Goal: Task Accomplishment & Management: Use online tool/utility

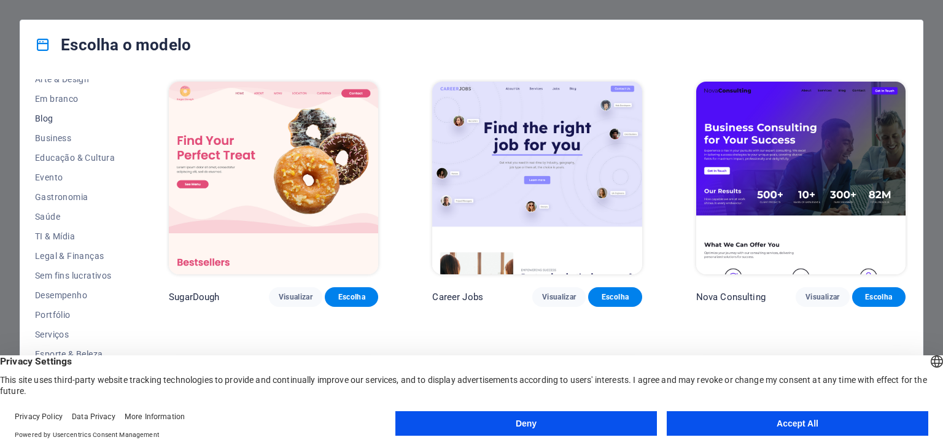
scroll to position [157, 0]
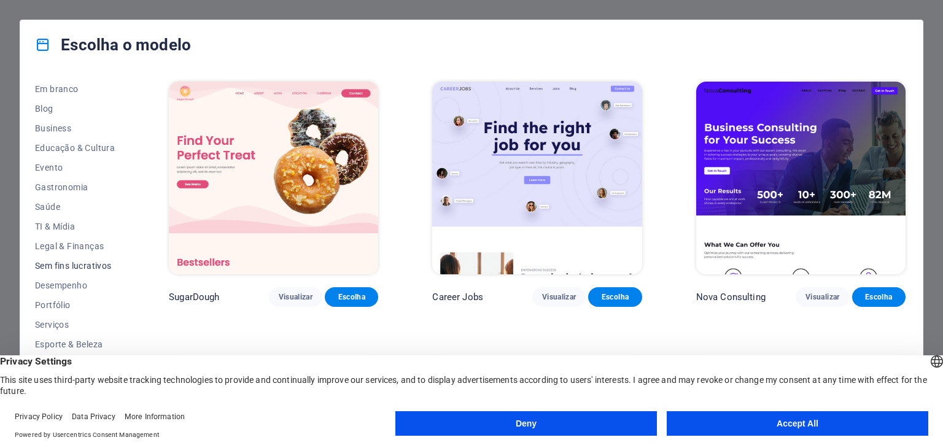
click at [59, 269] on span "Sem fins lucrativos" at bounding box center [75, 266] width 80 height 10
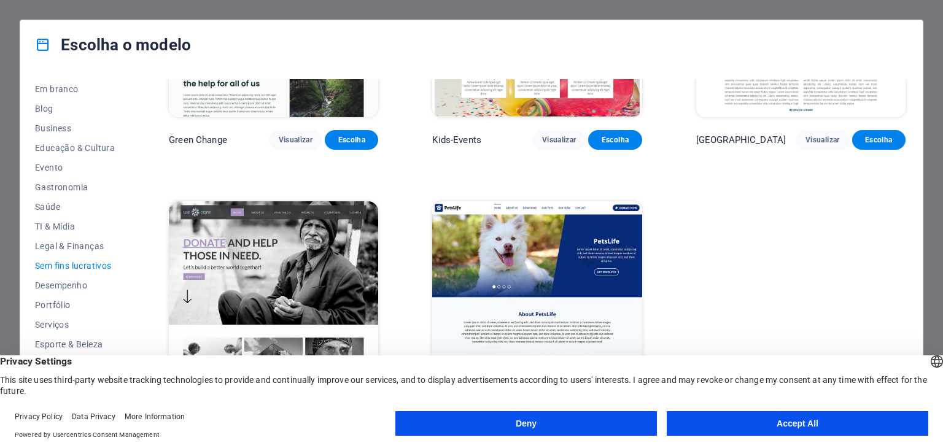
scroll to position [169, 0]
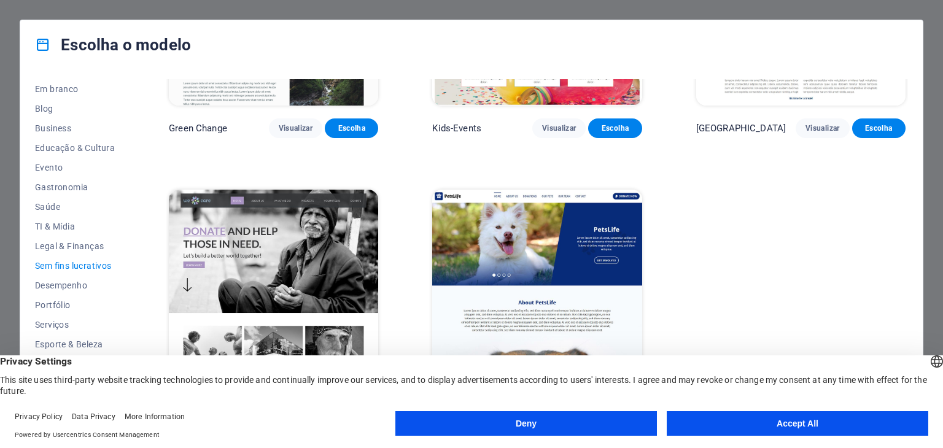
click at [720, 432] on button "Accept All" at bounding box center [798, 423] width 262 height 25
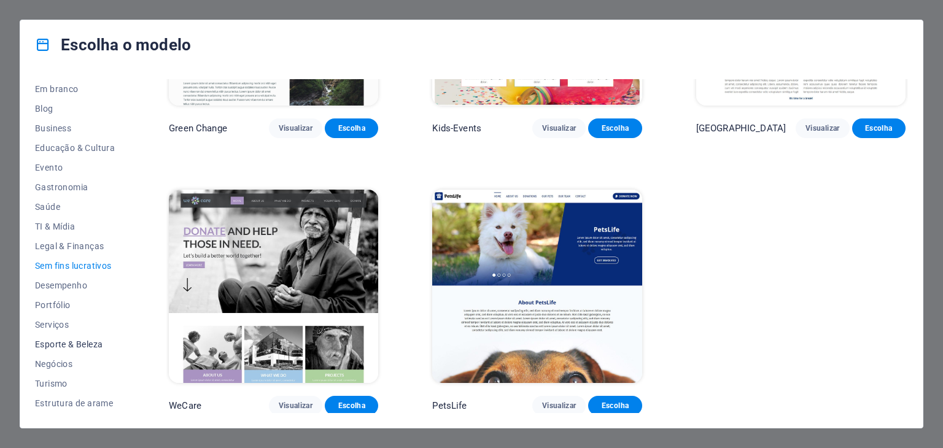
click at [47, 346] on span "Esporte & Beleza" at bounding box center [75, 345] width 80 height 10
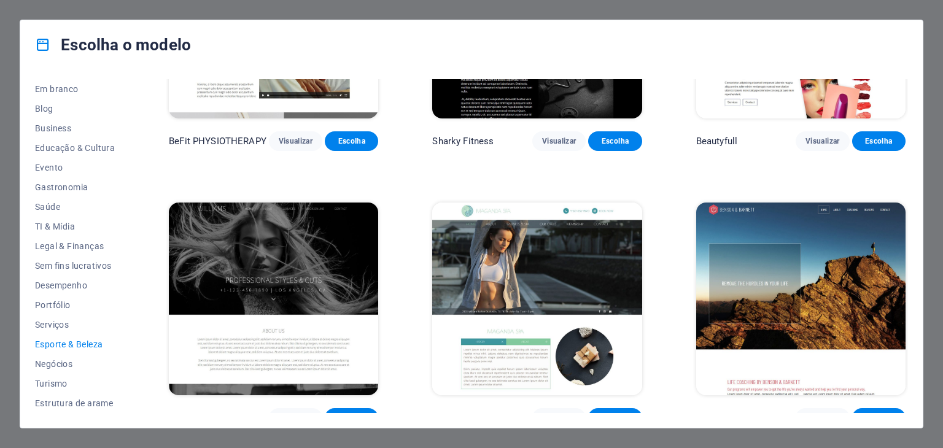
scroll to position [1002, 0]
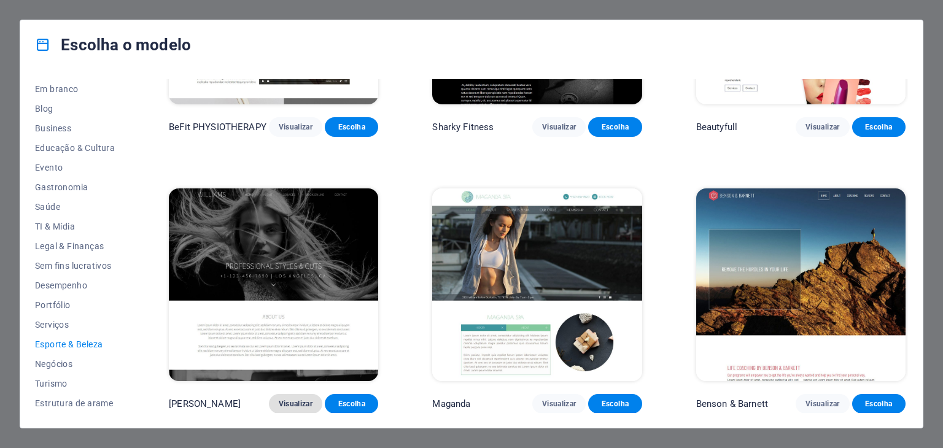
click at [290, 397] on button "Visualizar" at bounding box center [295, 404] width 53 height 20
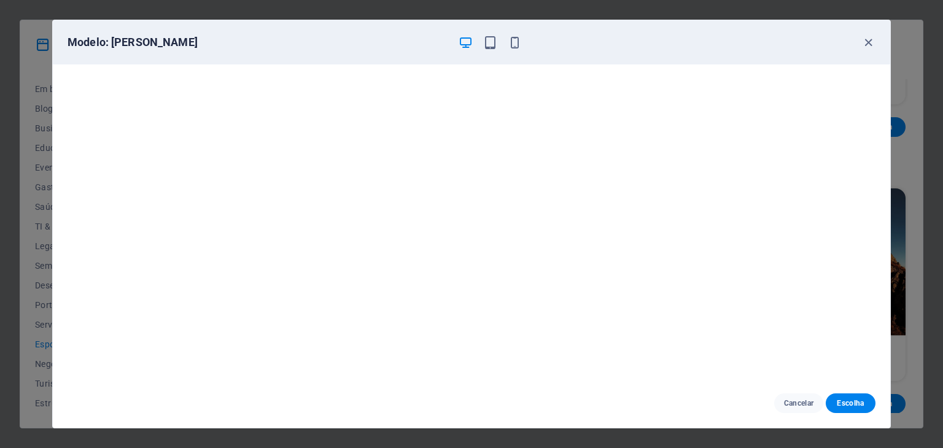
click at [0, 236] on div "Modelo: [PERSON_NAME] Cancelar Escolha" at bounding box center [471, 224] width 943 height 448
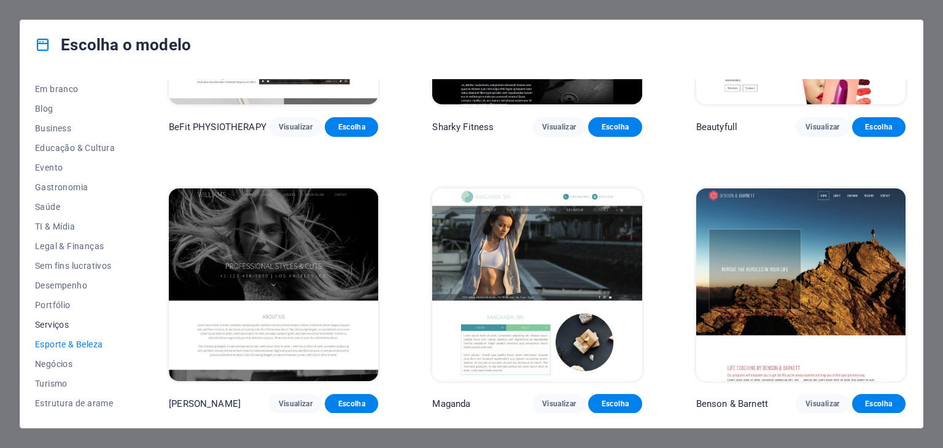
click at [42, 327] on span "Serviços" at bounding box center [75, 325] width 80 height 10
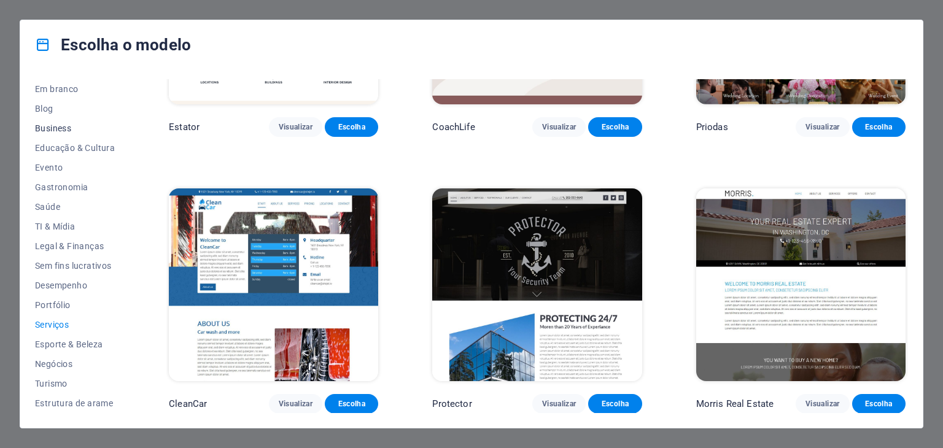
click at [60, 131] on span "Business" at bounding box center [75, 128] width 80 height 10
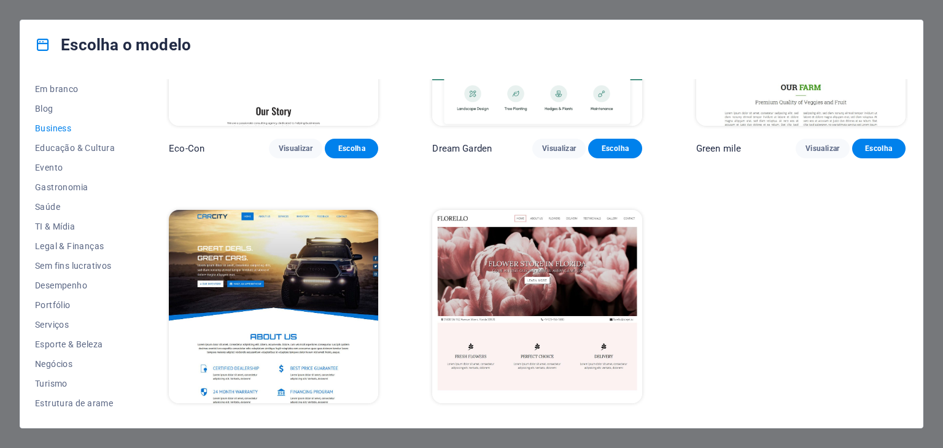
scroll to position [169, 0]
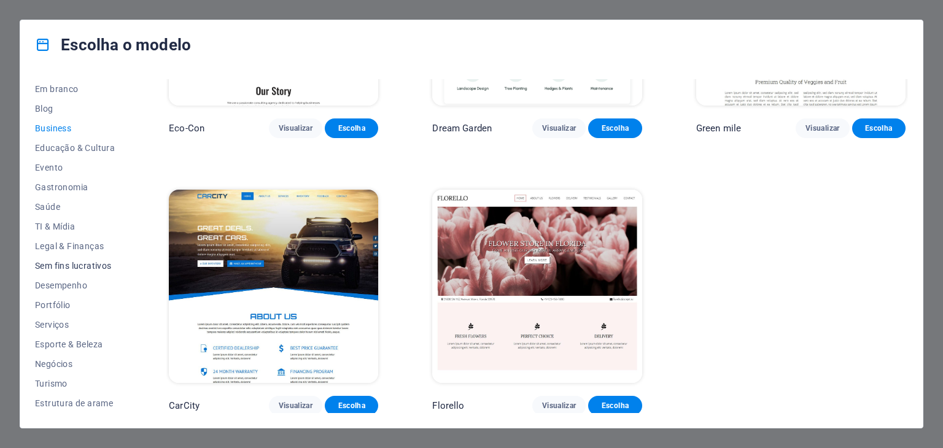
click at [61, 266] on span "Sem fins lucrativos" at bounding box center [75, 266] width 80 height 10
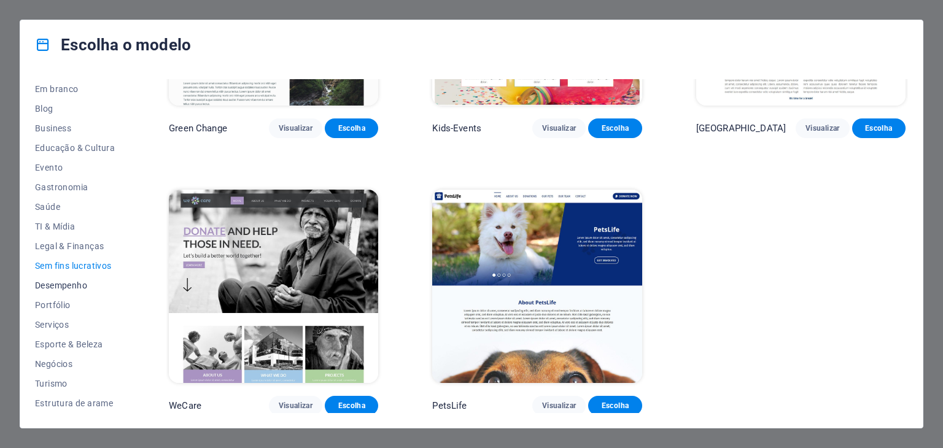
click at [61, 283] on span "Desempenho" at bounding box center [75, 286] width 80 height 10
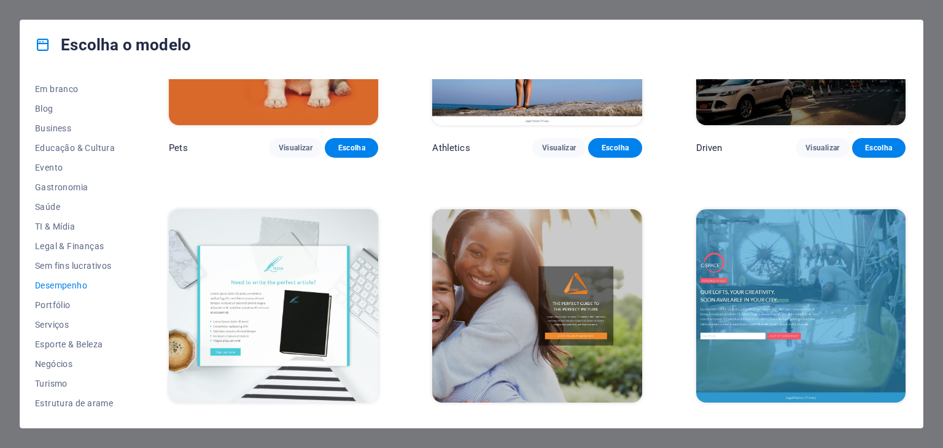
scroll to position [721, 0]
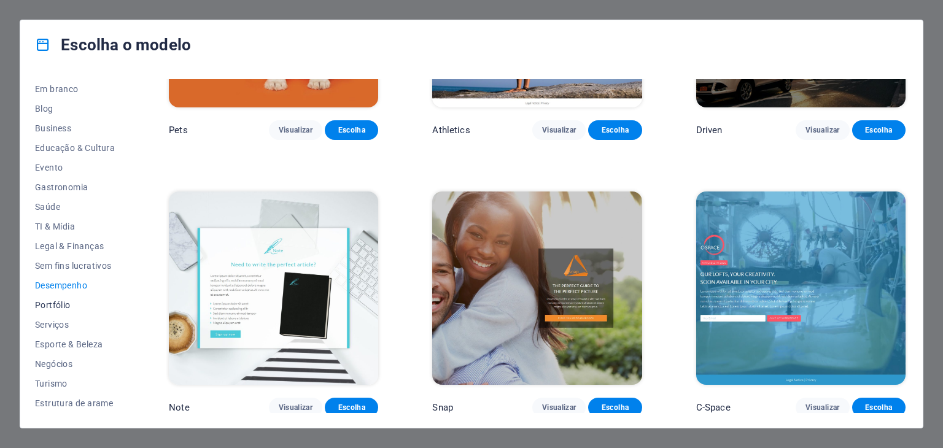
click at [41, 304] on span "Portfólio" at bounding box center [75, 305] width 80 height 10
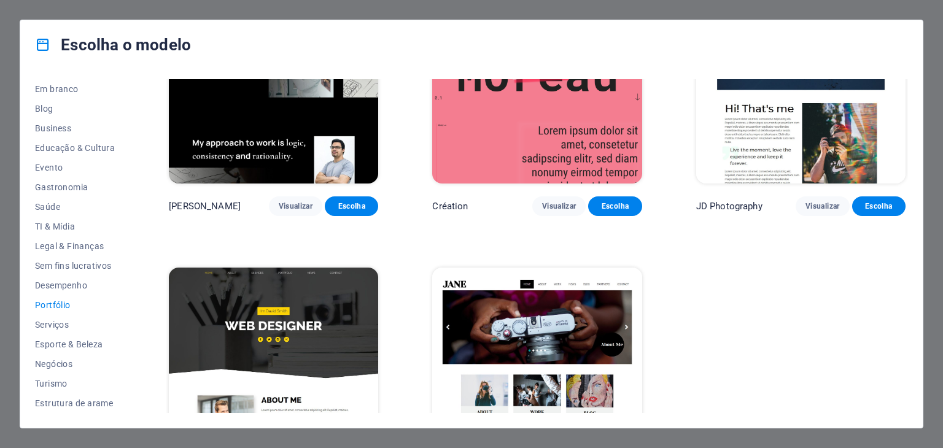
scroll to position [444, 0]
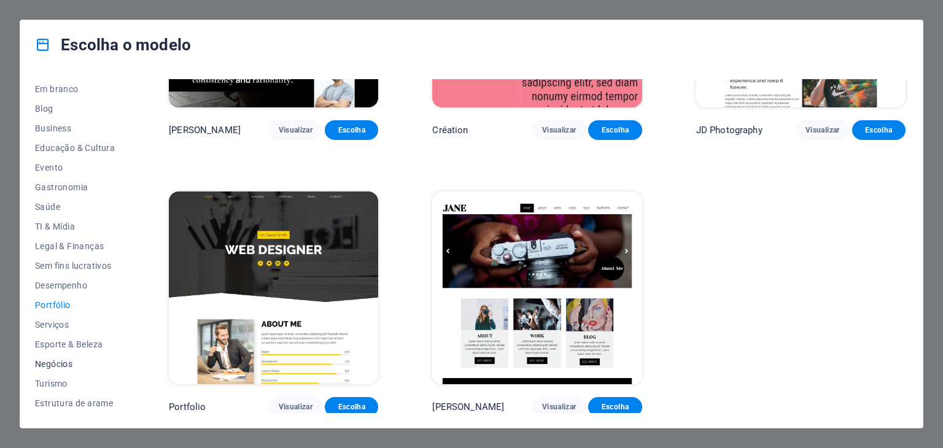
click at [61, 369] on button "Negócios" at bounding box center [75, 364] width 80 height 20
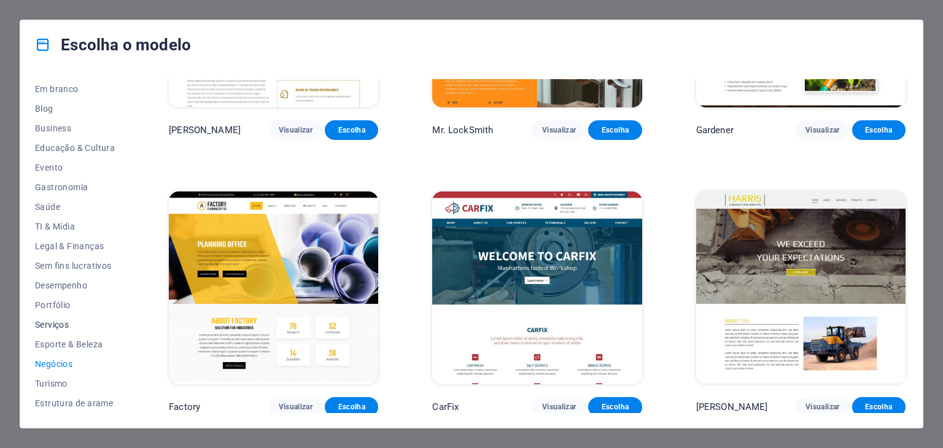
click at [45, 322] on span "Serviços" at bounding box center [75, 325] width 80 height 10
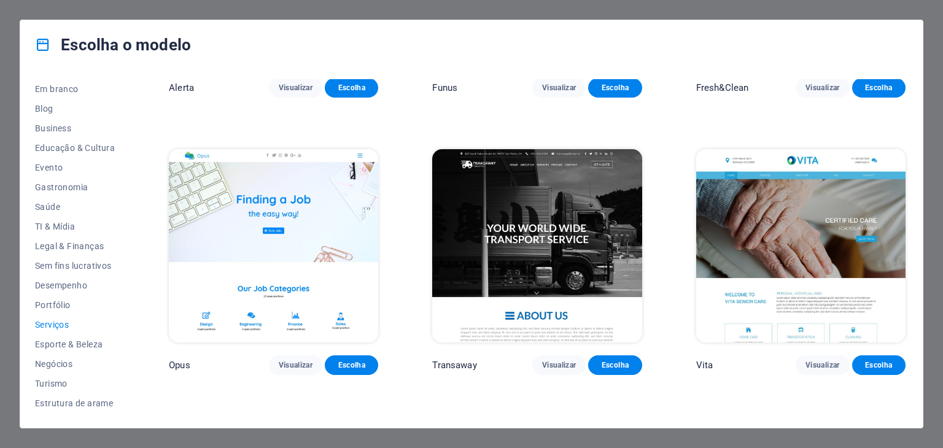
scroll to position [1580, 0]
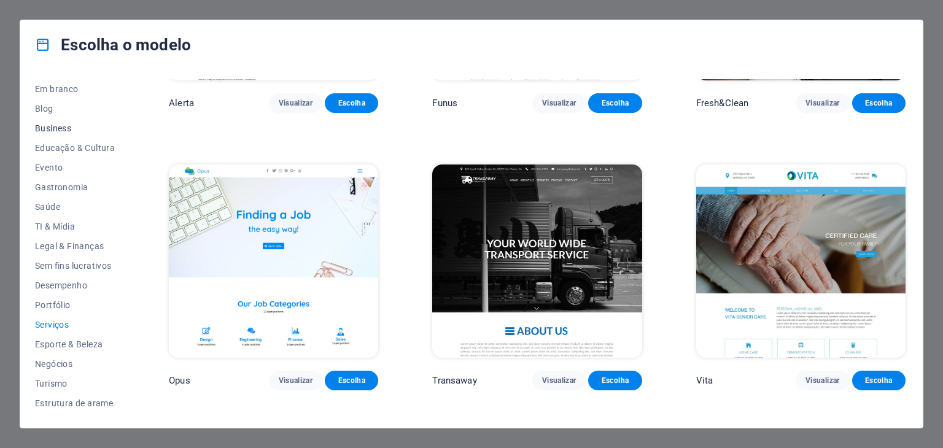
click at [61, 127] on span "Business" at bounding box center [75, 128] width 80 height 10
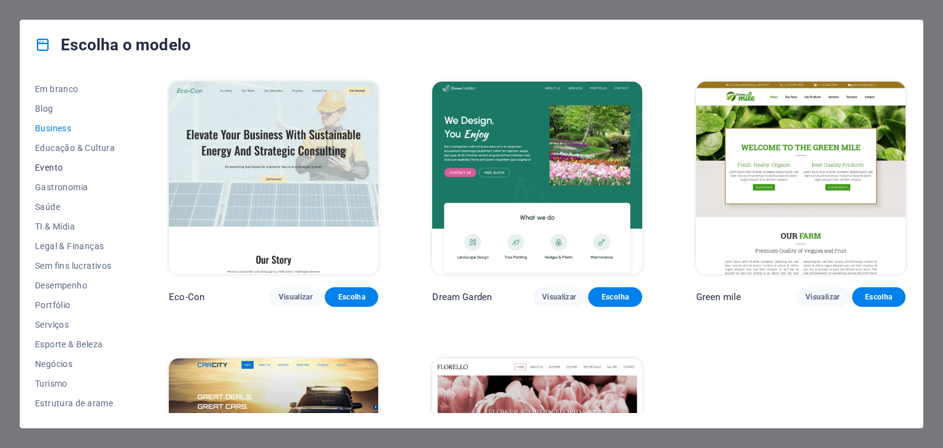
click at [48, 163] on span "Evento" at bounding box center [75, 168] width 80 height 10
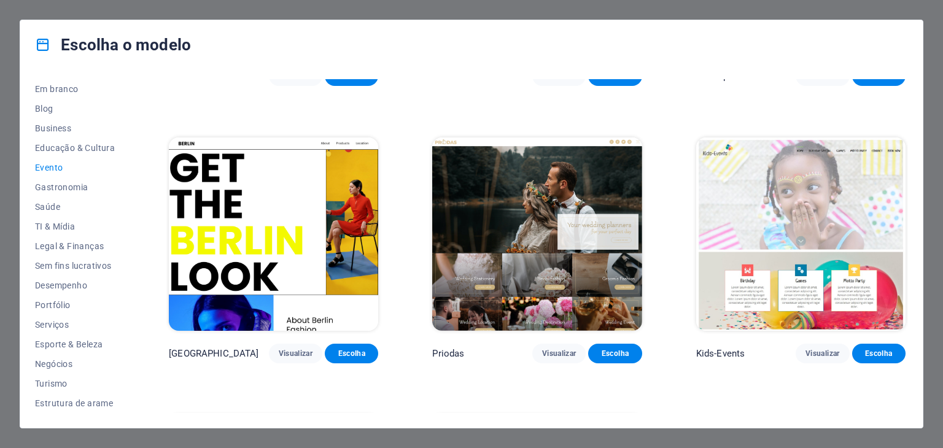
scroll to position [199, 0]
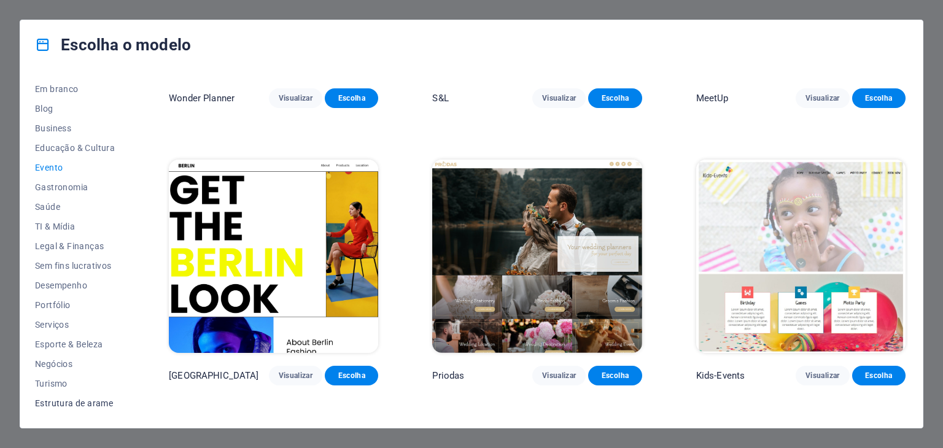
click at [74, 402] on span "Estrutura de arame" at bounding box center [75, 403] width 80 height 10
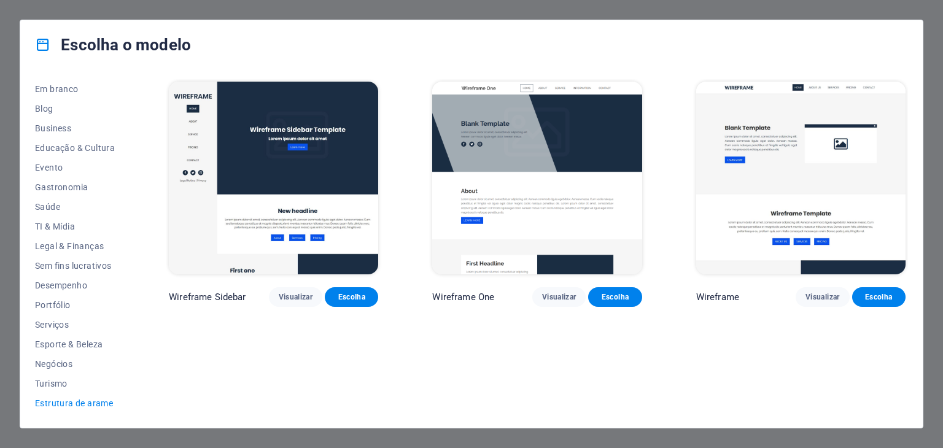
scroll to position [0, 0]
click at [561, 303] on button "Visualizar" at bounding box center [558, 297] width 53 height 20
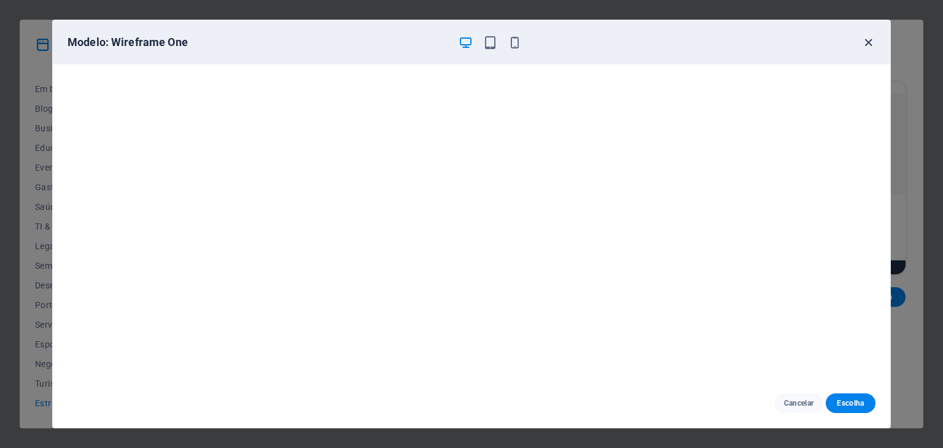
click at [868, 38] on icon "button" at bounding box center [868, 43] width 14 height 14
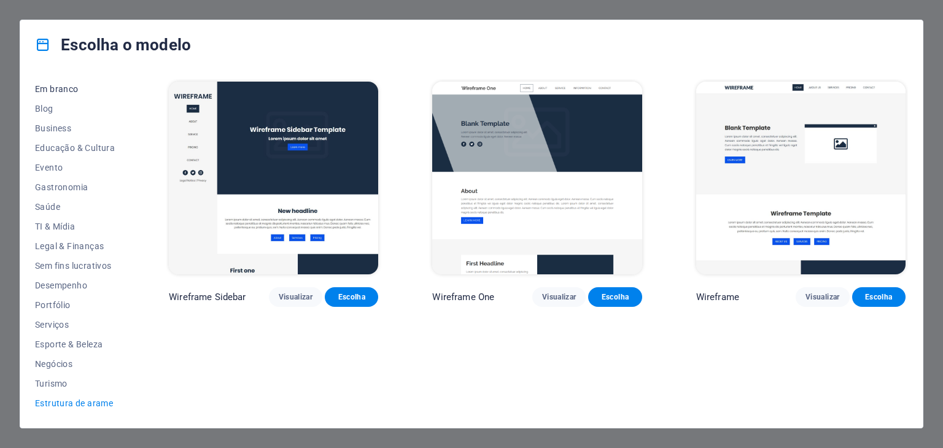
click at [51, 84] on span "Em branco" at bounding box center [75, 89] width 80 height 10
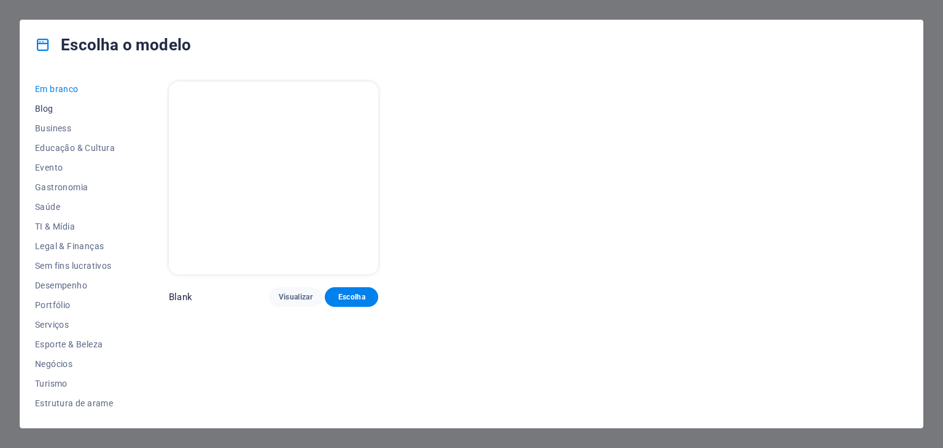
click at [42, 110] on span "Blog" at bounding box center [75, 109] width 80 height 10
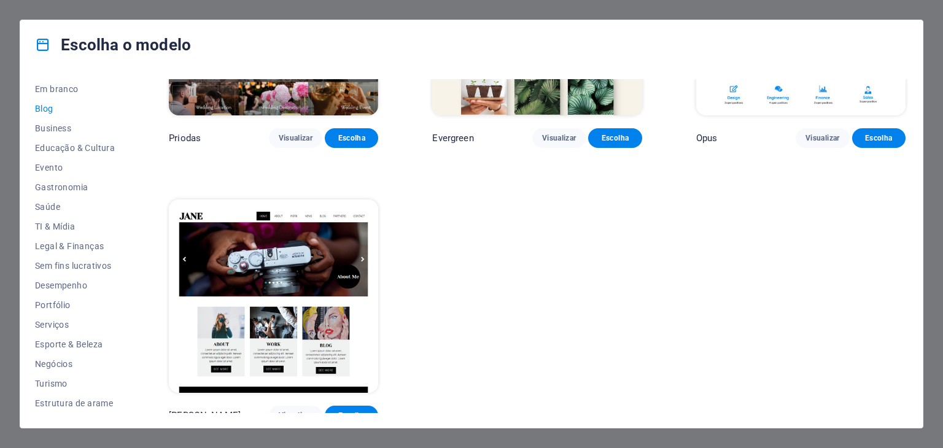
scroll to position [2102, 0]
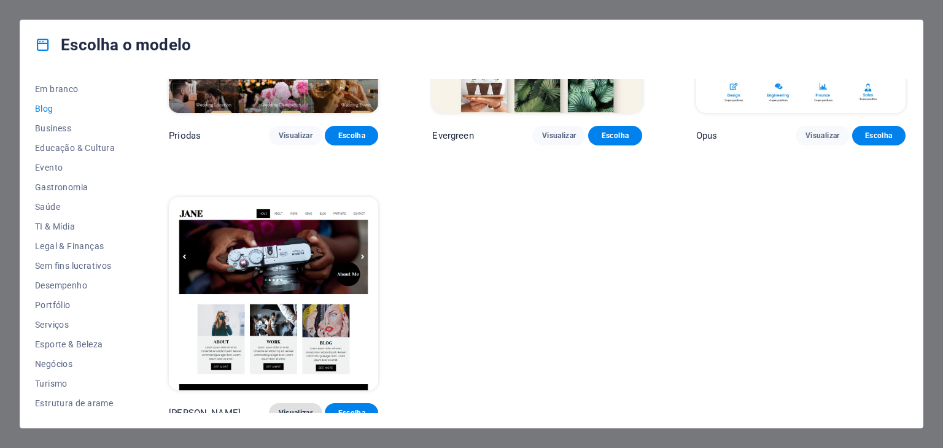
click at [287, 403] on button "Visualizar" at bounding box center [295, 413] width 53 height 20
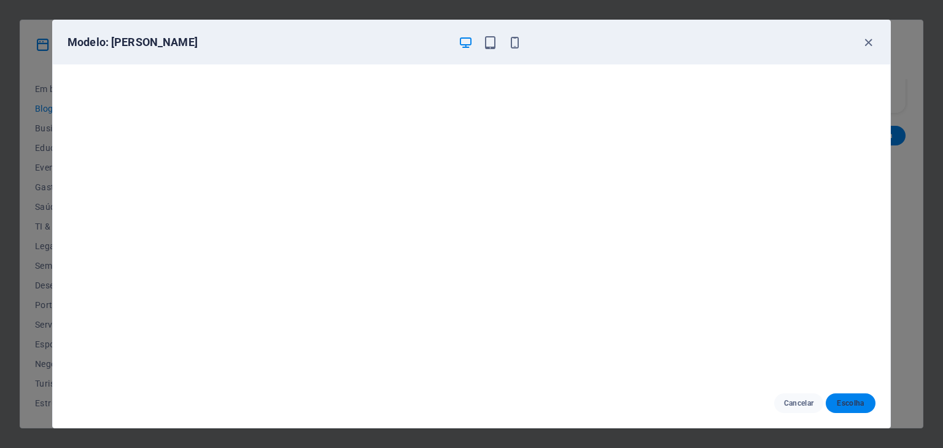
click at [844, 403] on span "Escolha" at bounding box center [851, 403] width 30 height 10
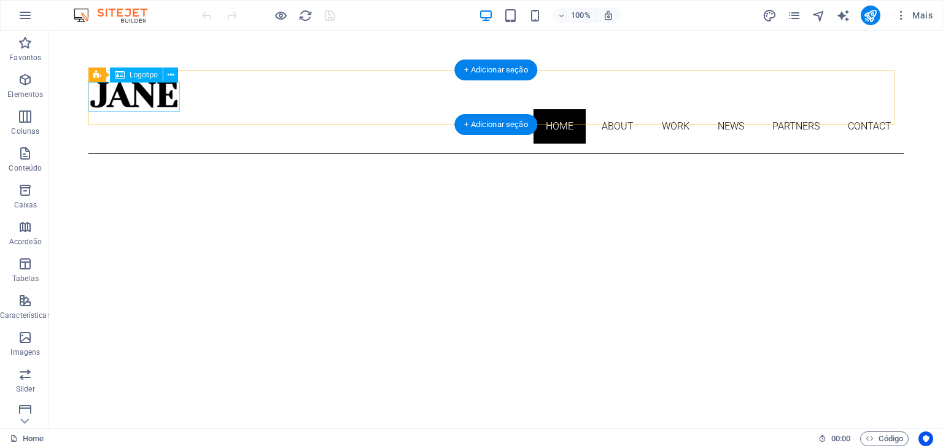
click at [144, 88] on div at bounding box center [495, 94] width 815 height 29
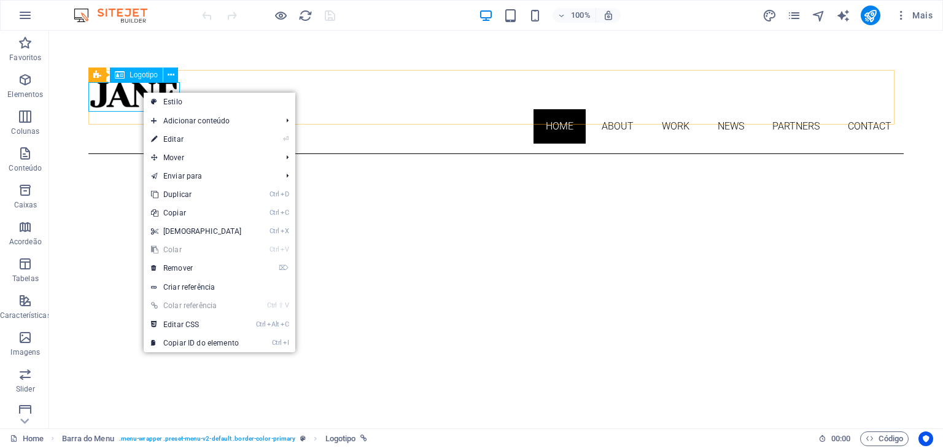
click at [143, 76] on span "Logotipo" at bounding box center [144, 74] width 28 height 7
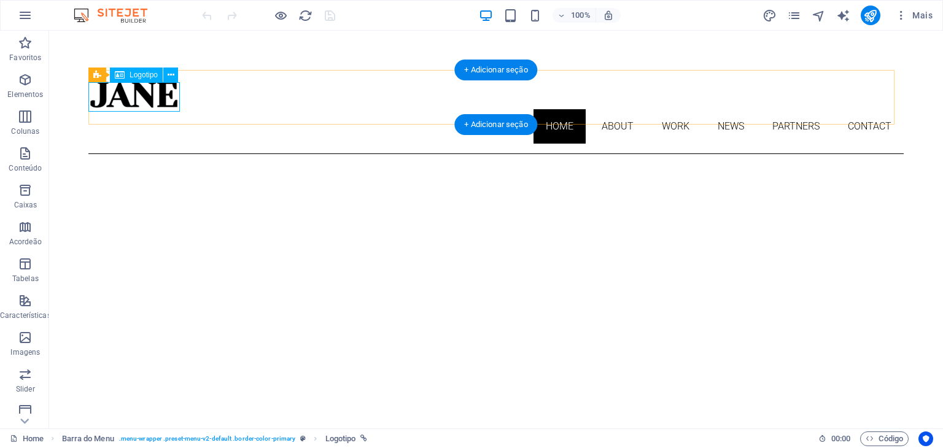
click at [146, 96] on div at bounding box center [495, 94] width 815 height 29
select select "px"
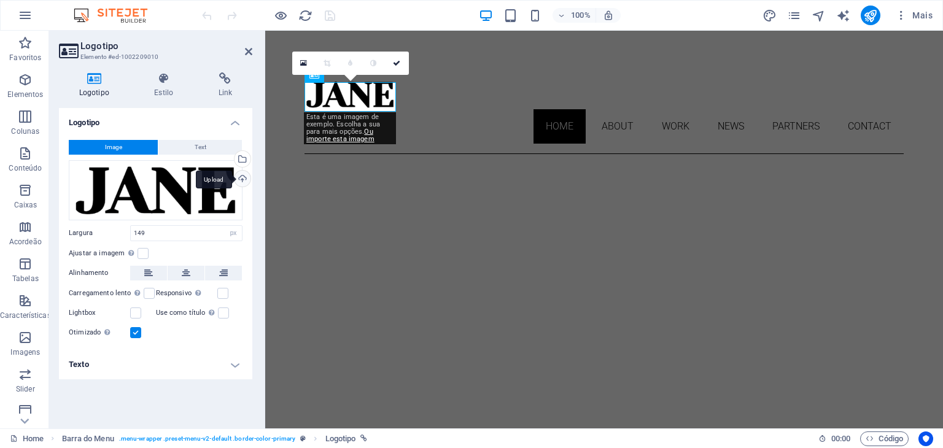
click at [240, 182] on div "Upload" at bounding box center [241, 180] width 18 height 18
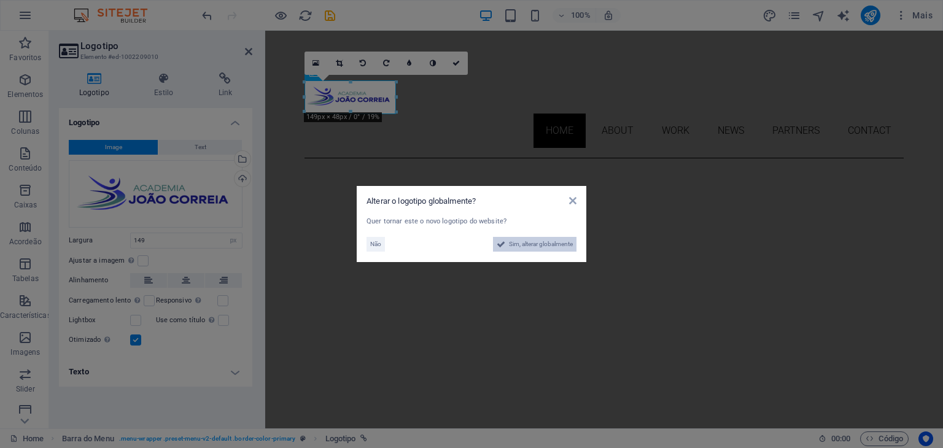
click at [509, 237] on span "Sim, alterar globalmente" at bounding box center [541, 244] width 64 height 15
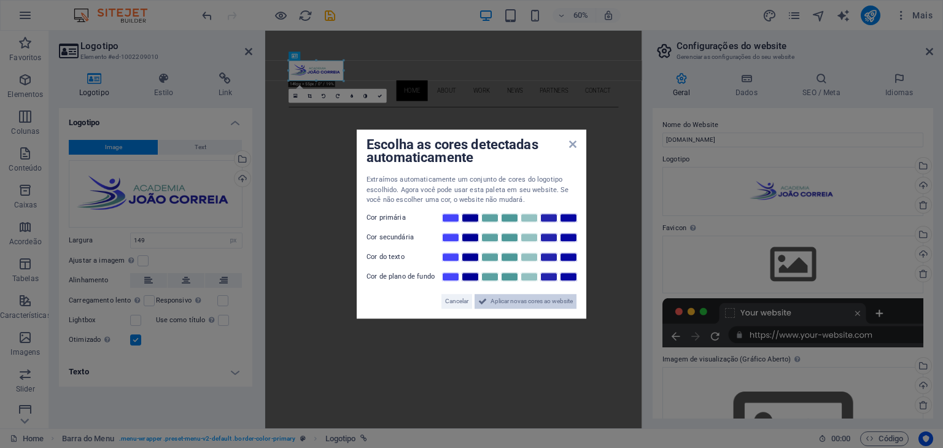
drag, startPoint x: 534, startPoint y: 298, endPoint x: 446, endPoint y: 446, distance: 171.7
click at [534, 298] on span "Aplicar novas cores ao website" at bounding box center [532, 301] width 82 height 15
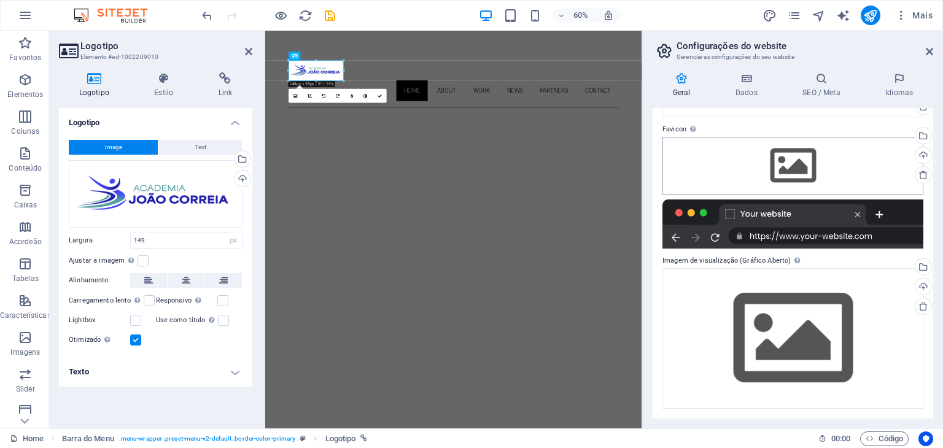
scroll to position [37, 0]
